Goal: Information Seeking & Learning: Learn about a topic

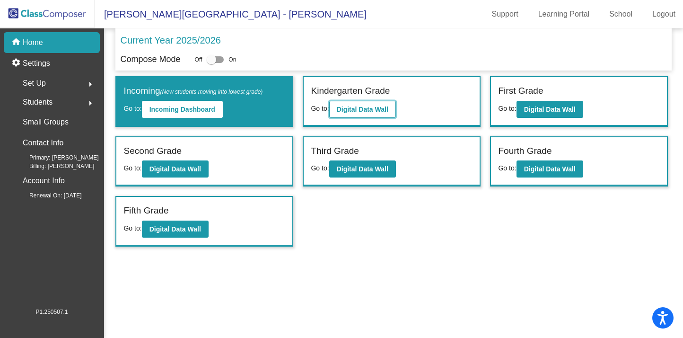
click at [352, 116] on button "Digital Data Wall" at bounding box center [362, 109] width 67 height 17
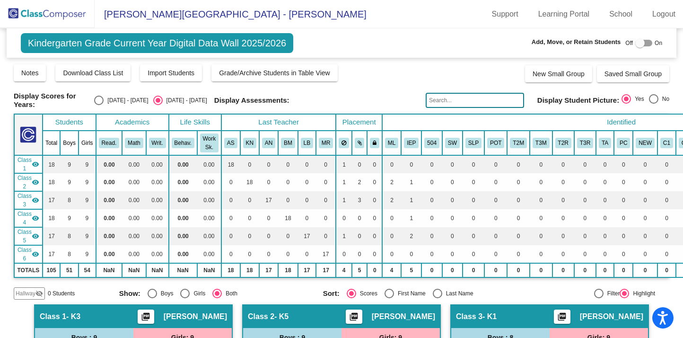
click at [63, 10] on img at bounding box center [47, 14] width 95 height 28
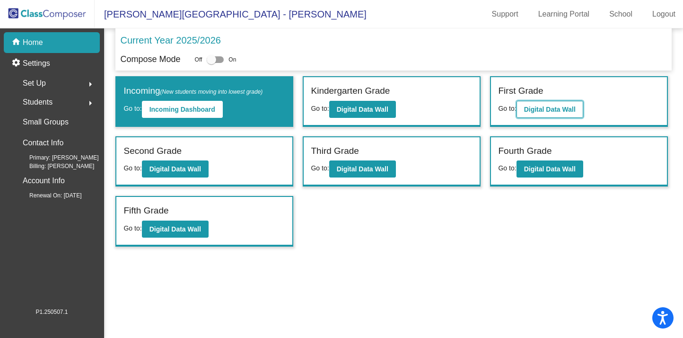
click at [551, 108] on b "Digital Data Wall" at bounding box center [550, 109] width 52 height 8
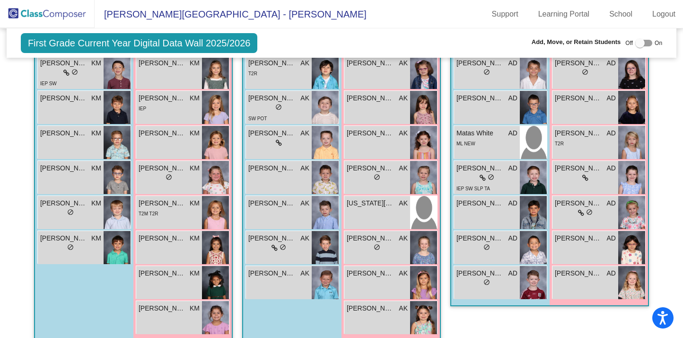
scroll to position [362, 0]
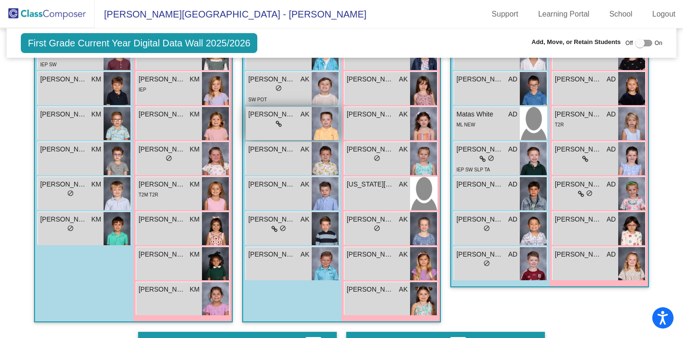
click at [287, 116] on span "[PERSON_NAME]" at bounding box center [271, 114] width 47 height 10
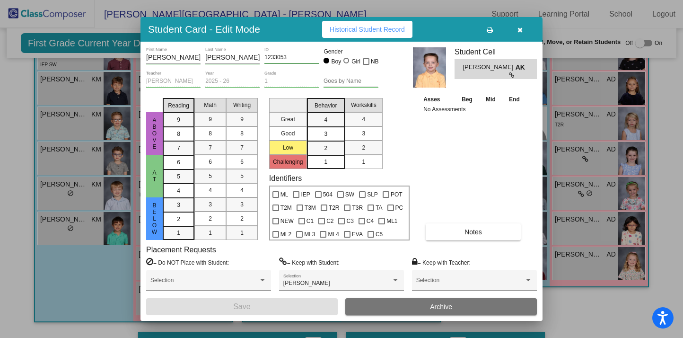
click at [287, 116] on mat-selection-list "Great Good Low Challenging" at bounding box center [288, 131] width 38 height 75
click at [519, 24] on button "button" at bounding box center [520, 29] width 30 height 17
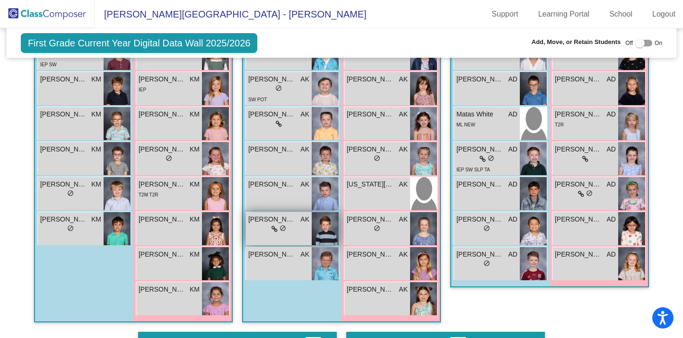
click at [293, 218] on div "[PERSON_NAME] AK" at bounding box center [278, 219] width 61 height 10
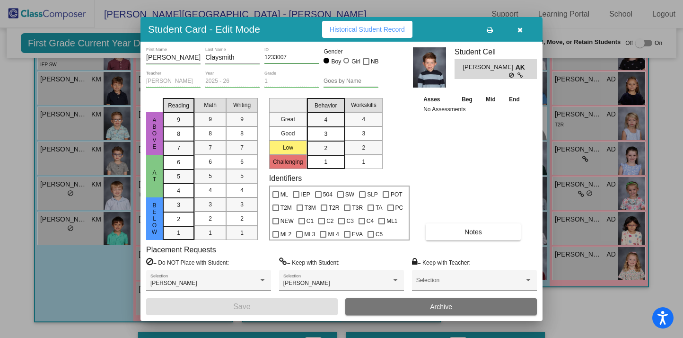
click at [517, 31] on icon "button" at bounding box center [519, 29] width 5 height 7
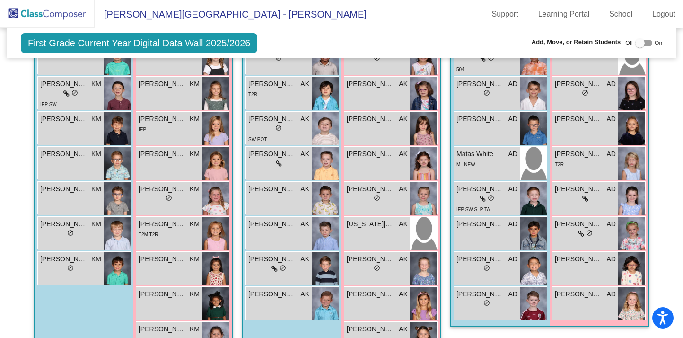
scroll to position [321, 0]
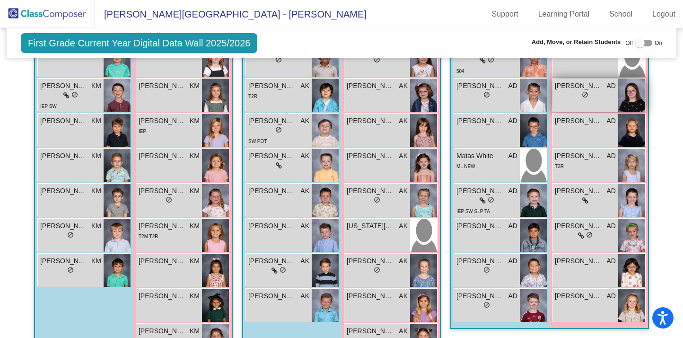
click at [637, 88] on img at bounding box center [631, 95] width 27 height 33
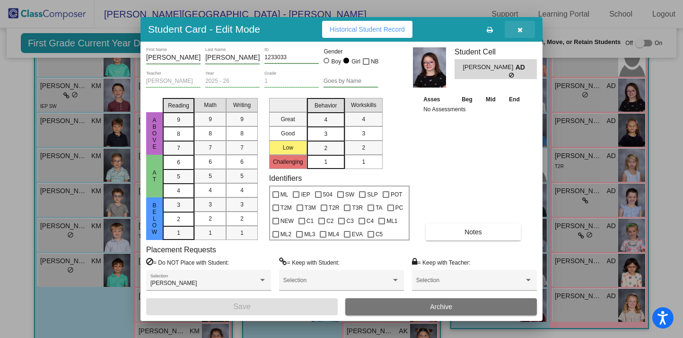
click at [519, 30] on icon "button" at bounding box center [519, 29] width 5 height 7
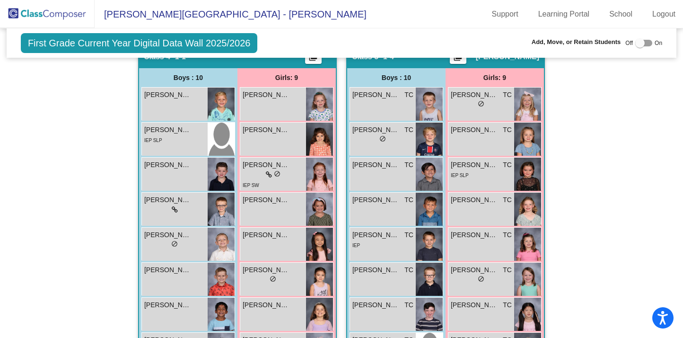
scroll to position [648, 0]
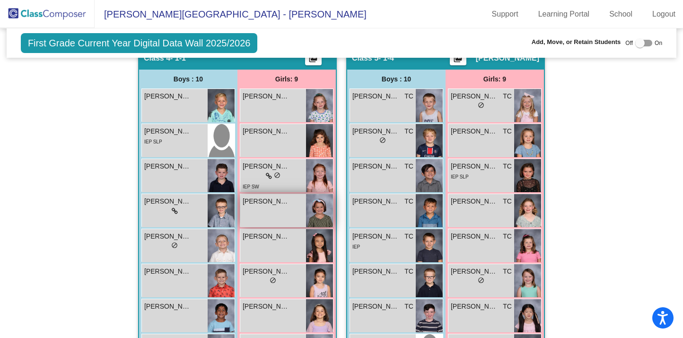
click at [318, 207] on img at bounding box center [319, 210] width 27 height 33
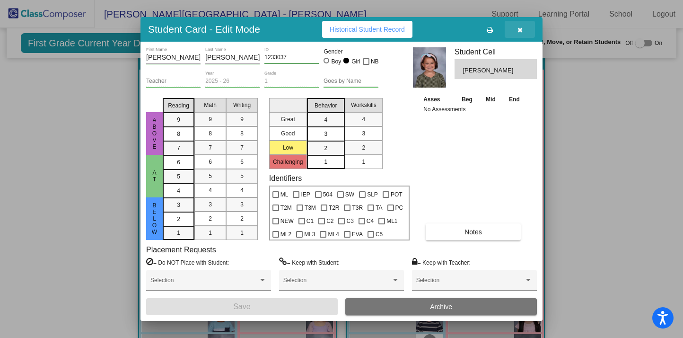
click at [520, 31] on icon "button" at bounding box center [519, 29] width 5 height 7
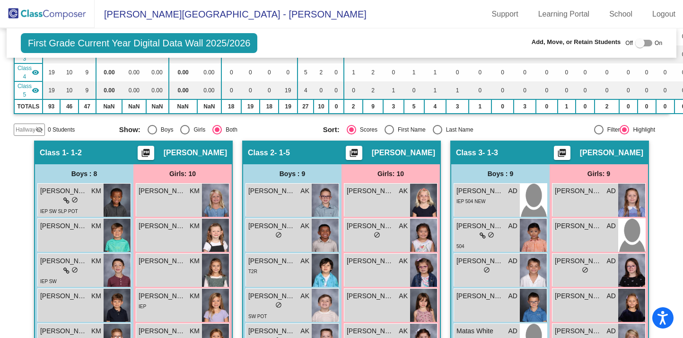
scroll to position [0, 0]
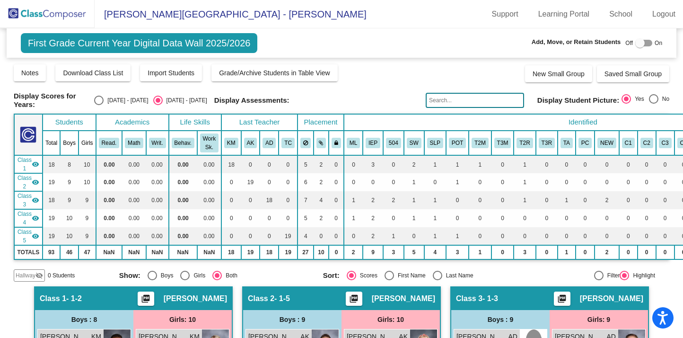
click at [76, 7] on img at bounding box center [47, 14] width 95 height 28
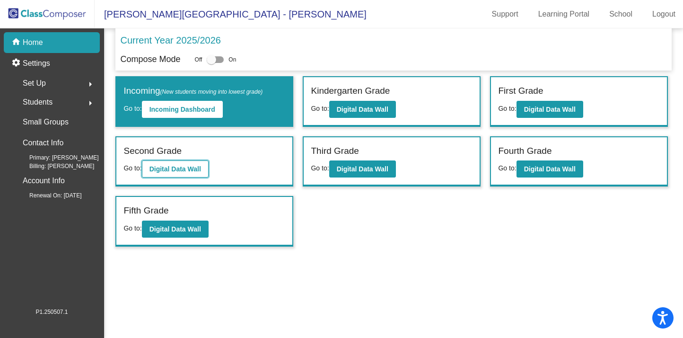
click at [174, 170] on b "Digital Data Wall" at bounding box center [175, 169] width 52 height 8
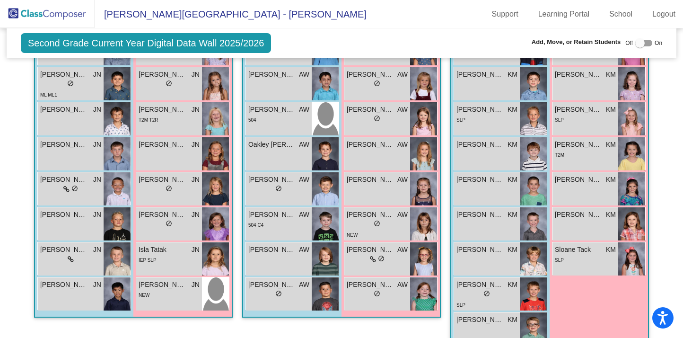
scroll to position [391, 0]
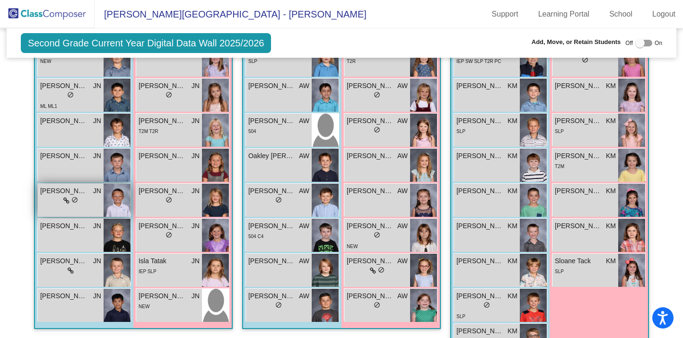
click at [79, 188] on span "[PERSON_NAME]" at bounding box center [63, 191] width 47 height 10
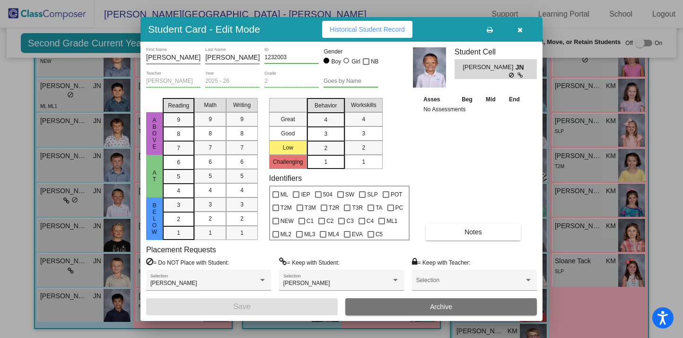
click at [520, 28] on icon "button" at bounding box center [519, 29] width 5 height 7
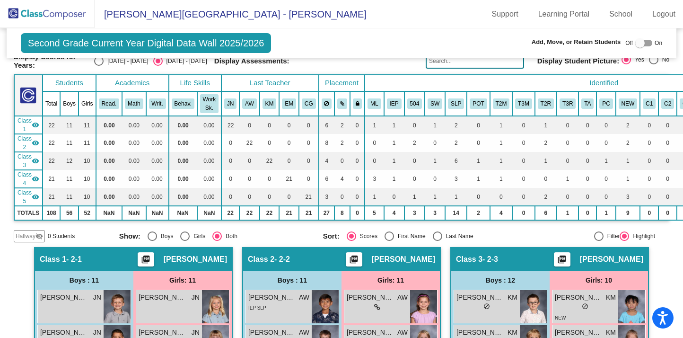
scroll to position [0, 0]
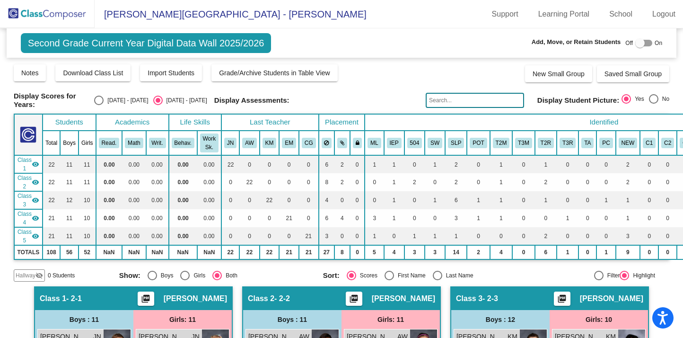
click at [73, 19] on img at bounding box center [47, 14] width 95 height 28
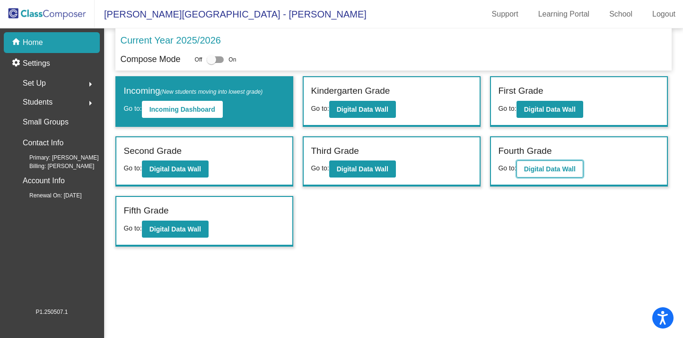
click at [548, 163] on button "Digital Data Wall" at bounding box center [549, 168] width 67 height 17
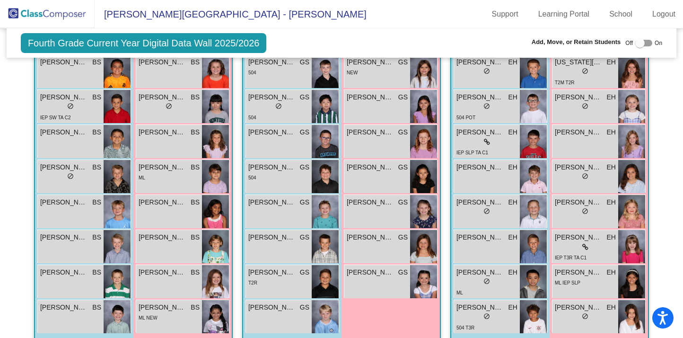
scroll to position [378, 0]
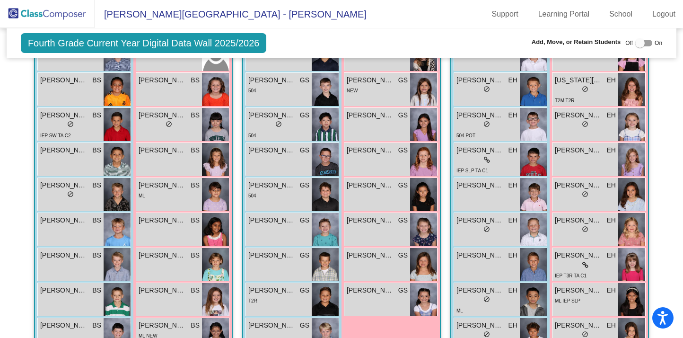
click at [71, 7] on img at bounding box center [47, 14] width 95 height 28
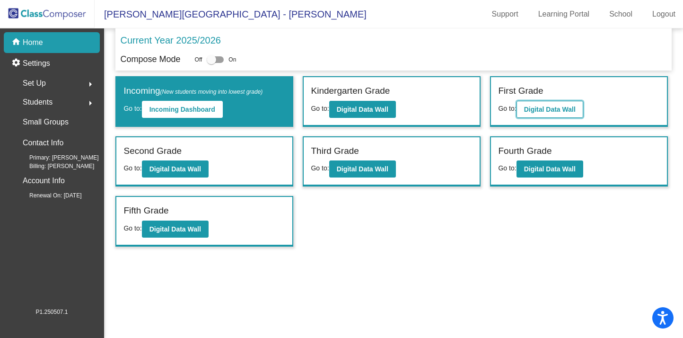
click at [547, 106] on b "Digital Data Wall" at bounding box center [550, 109] width 52 height 8
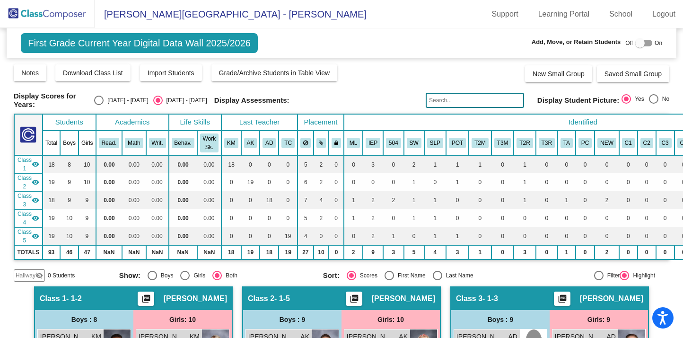
click at [69, 10] on img at bounding box center [47, 14] width 95 height 28
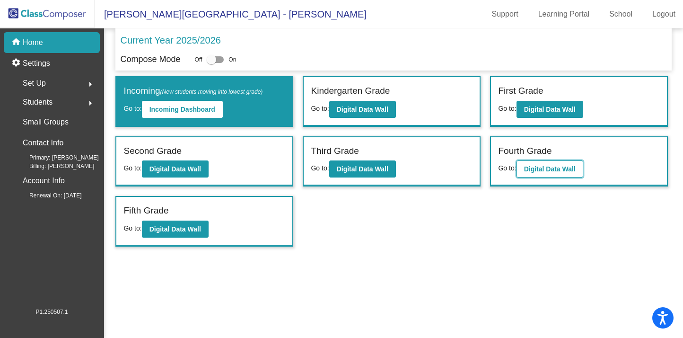
click at [563, 163] on button "Digital Data Wall" at bounding box center [549, 168] width 67 height 17
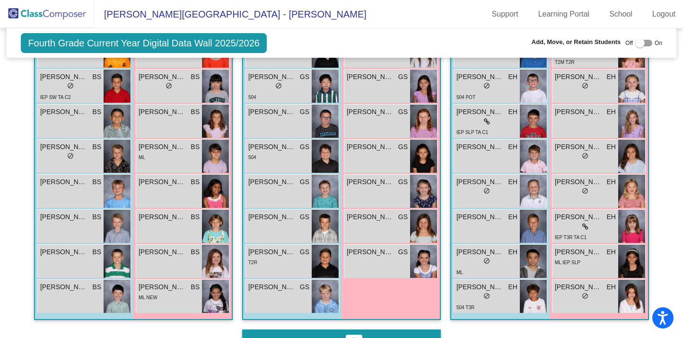
scroll to position [435, 0]
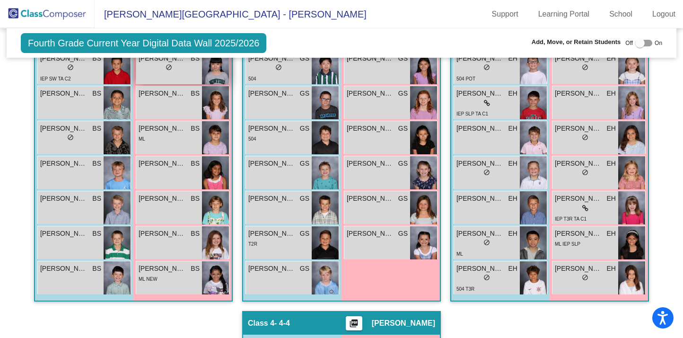
click at [183, 72] on div "[PERSON_NAME] BS lock do_not_disturb_alt" at bounding box center [169, 67] width 66 height 33
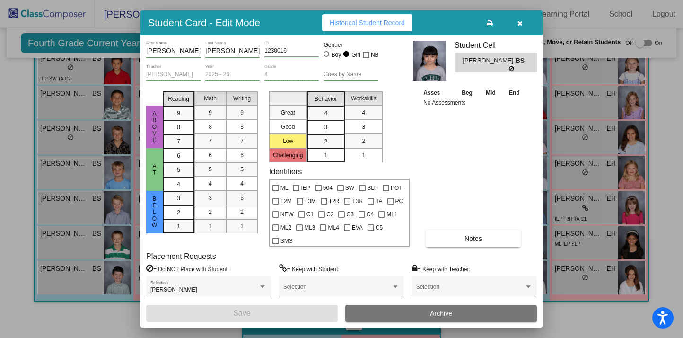
click at [515, 22] on button "button" at bounding box center [520, 22] width 30 height 17
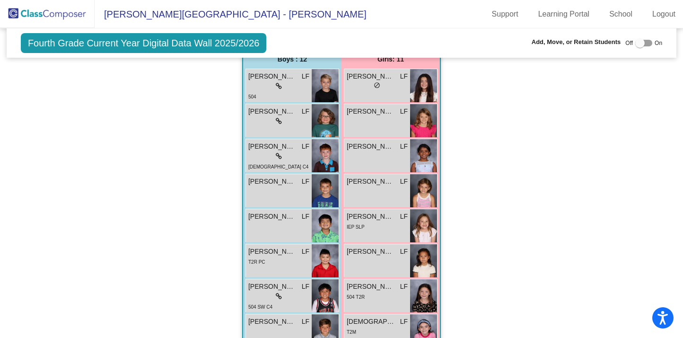
scroll to position [721, 0]
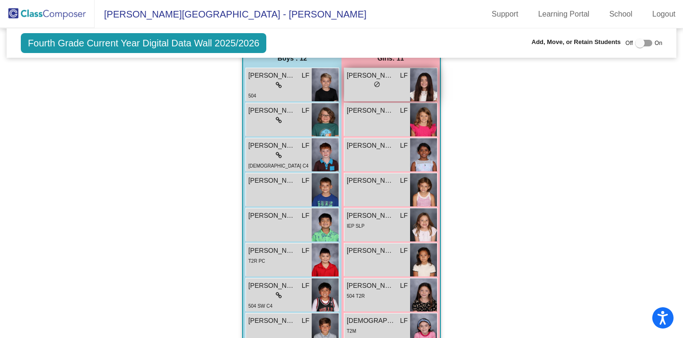
click at [379, 77] on span "[PERSON_NAME]" at bounding box center [370, 75] width 47 height 10
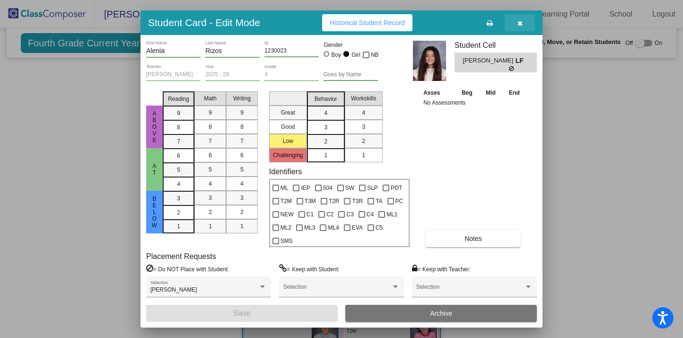
click at [520, 23] on icon "button" at bounding box center [519, 23] width 5 height 7
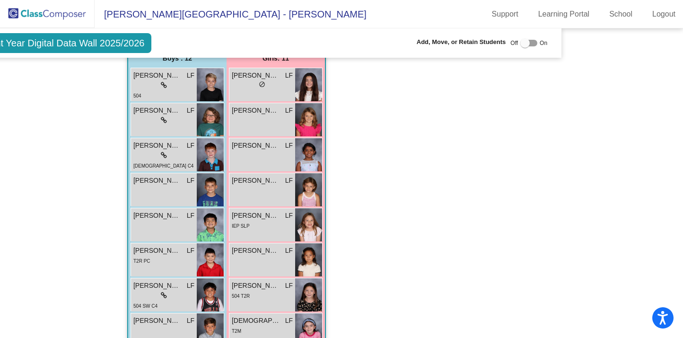
drag, startPoint x: 677, startPoint y: 255, endPoint x: 677, endPoint y: 293, distance: 37.8
click at [677, 294] on mat-sidenav-content "Fourth Grade Current Year Digital Data Wall 2025/2026 Add, Move, or Retain Stud…" at bounding box center [341, 182] width 683 height 309
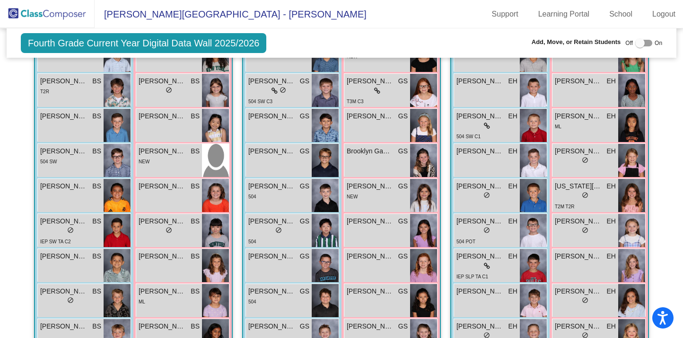
scroll to position [271, 0]
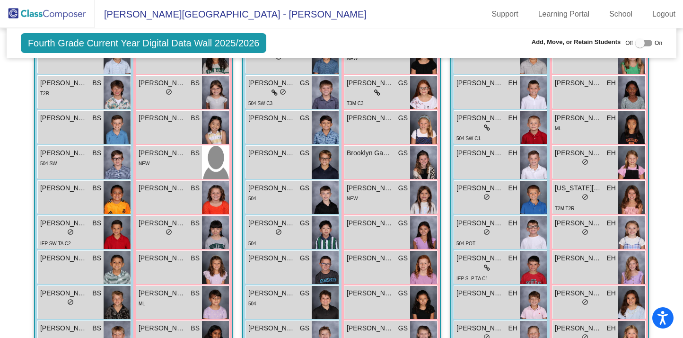
click at [625, 200] on img at bounding box center [631, 197] width 27 height 33
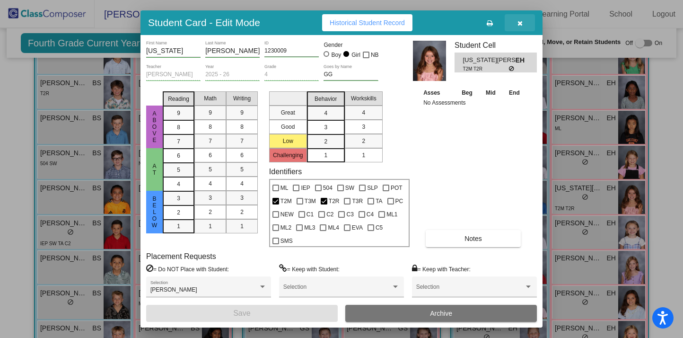
click at [522, 23] on button "button" at bounding box center [520, 22] width 30 height 17
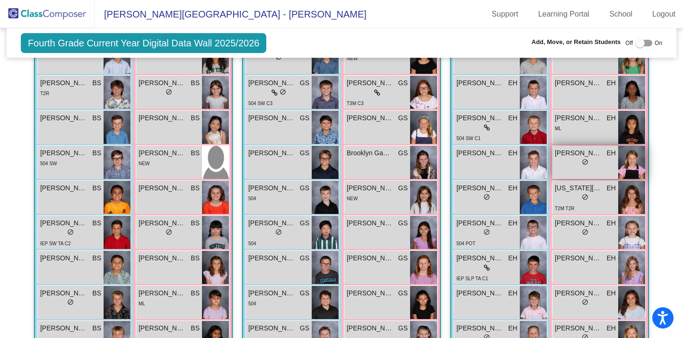
click at [580, 155] on span "[PERSON_NAME]" at bounding box center [578, 153] width 47 height 10
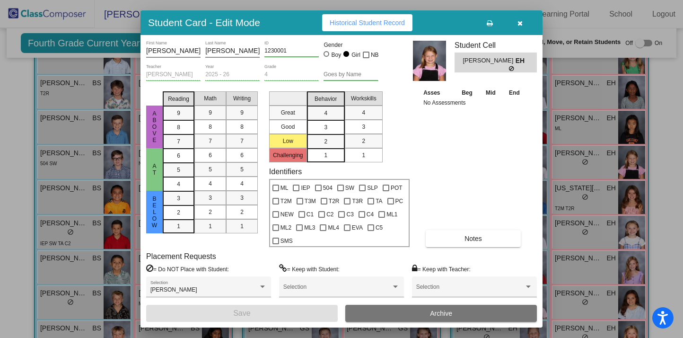
click at [523, 21] on button "button" at bounding box center [520, 22] width 30 height 17
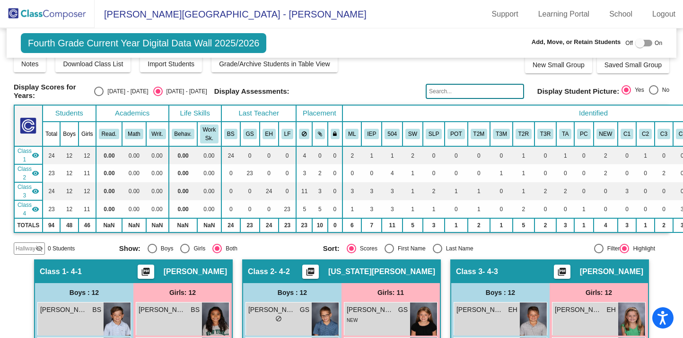
scroll to position [0, 0]
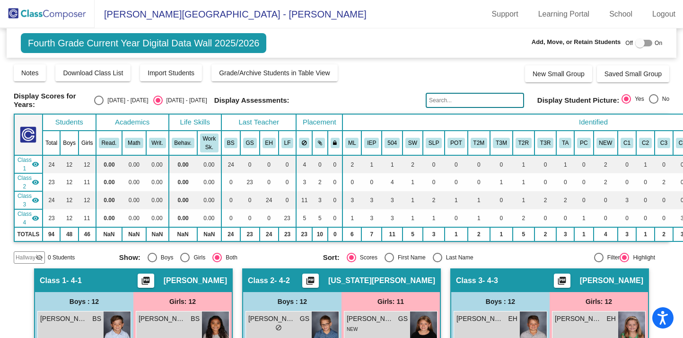
click at [70, 13] on img at bounding box center [47, 14] width 95 height 28
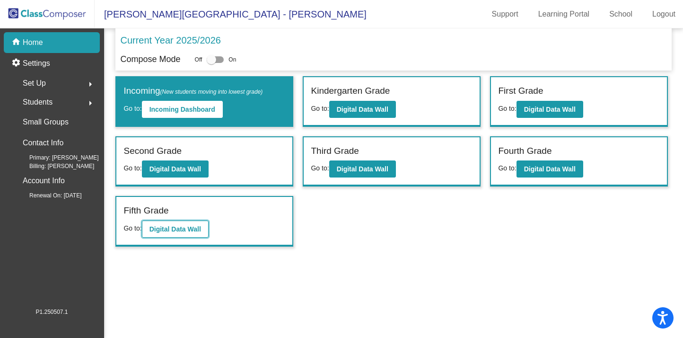
click at [190, 222] on button "Digital Data Wall" at bounding box center [175, 228] width 67 height 17
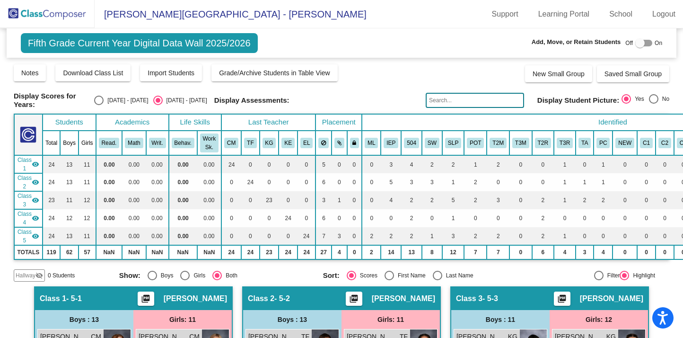
click at [70, 10] on img at bounding box center [47, 14] width 95 height 28
